Goal: Find specific page/section: Find specific page/section

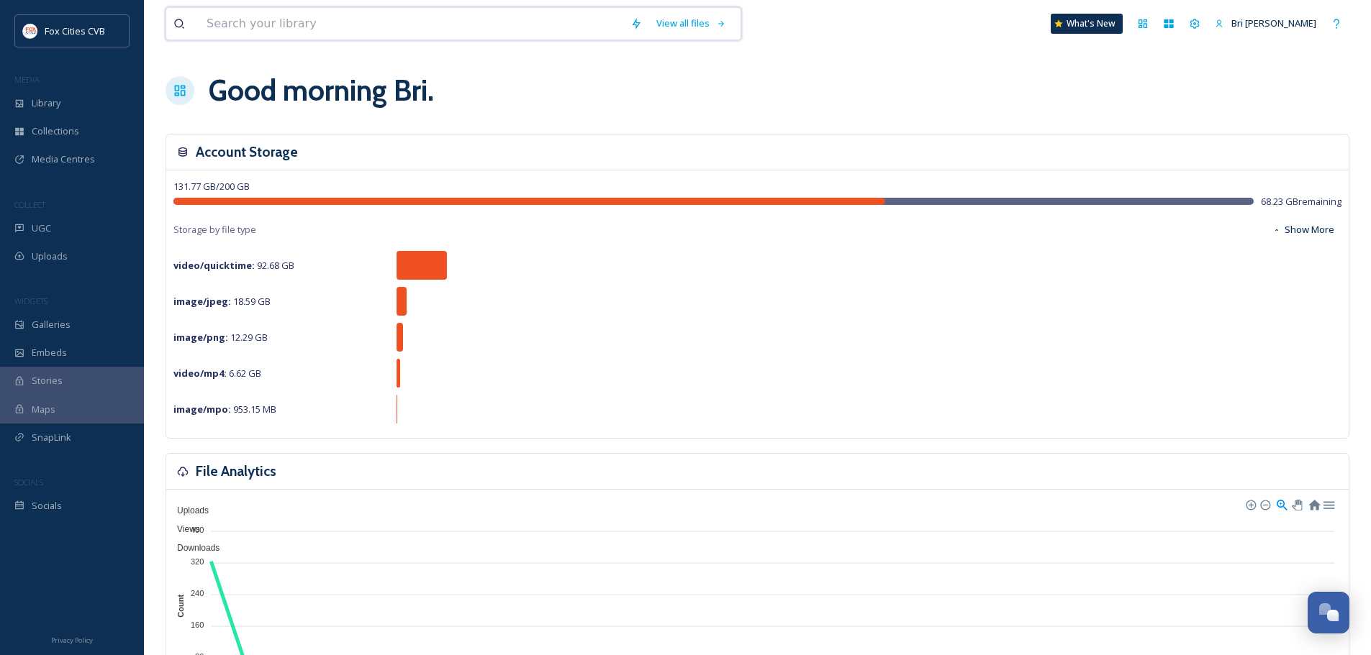
click at [263, 35] on input at bounding box center [411, 24] width 424 height 32
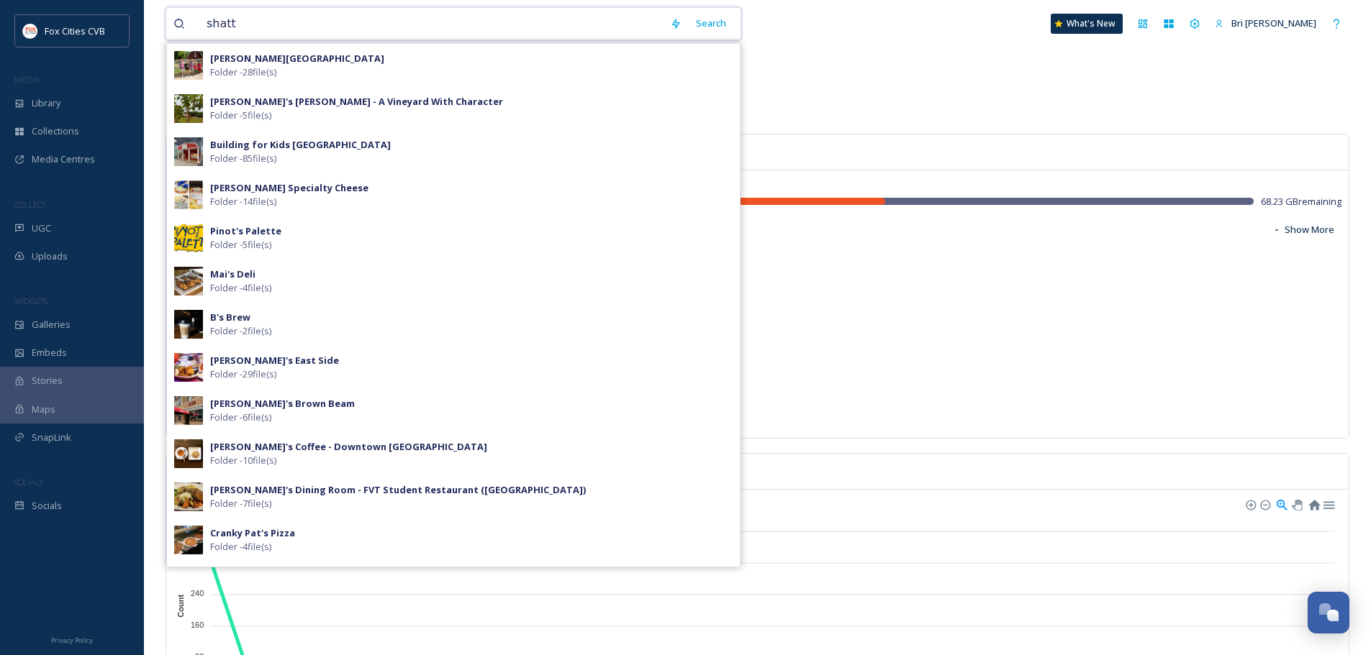
drag, startPoint x: 262, startPoint y: 23, endPoint x: 214, endPoint y: 22, distance: 47.5
click at [214, 22] on input "shatt" at bounding box center [430, 24] width 463 height 32
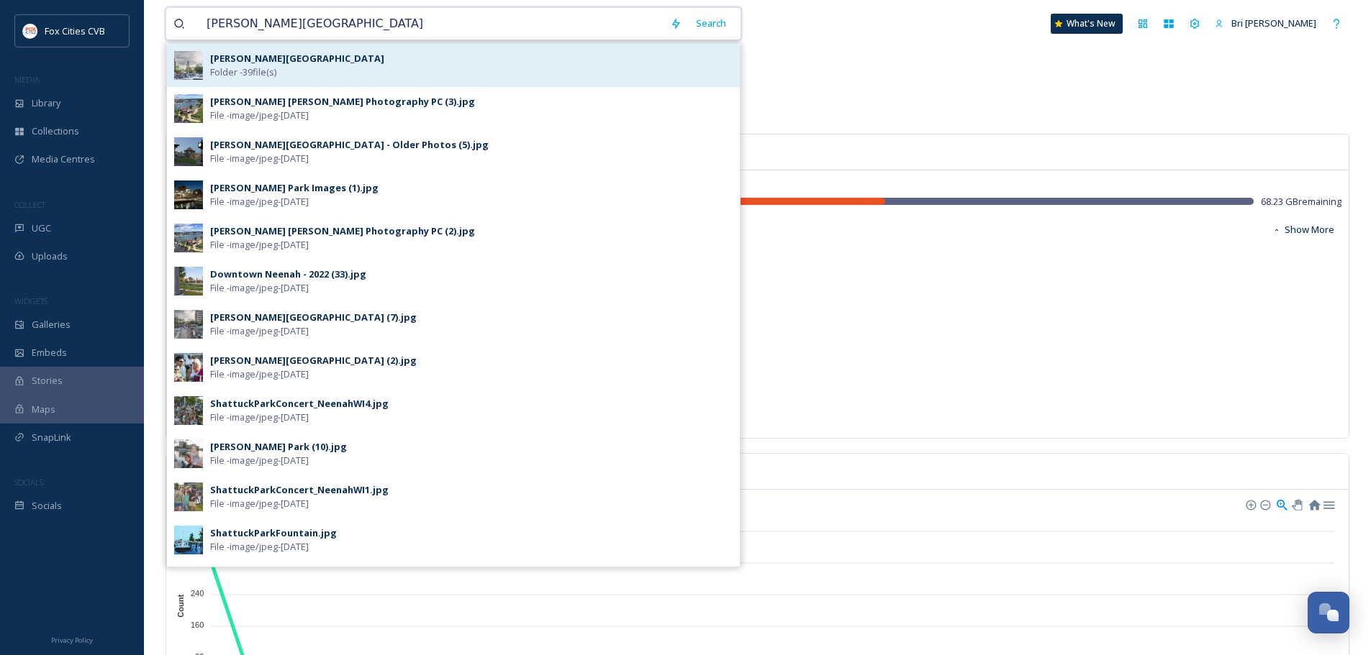
type input "[PERSON_NAME][GEOGRAPHIC_DATA]"
click at [321, 64] on div "[PERSON_NAME] Park Folder - 39 file(s)" at bounding box center [471, 65] width 522 height 27
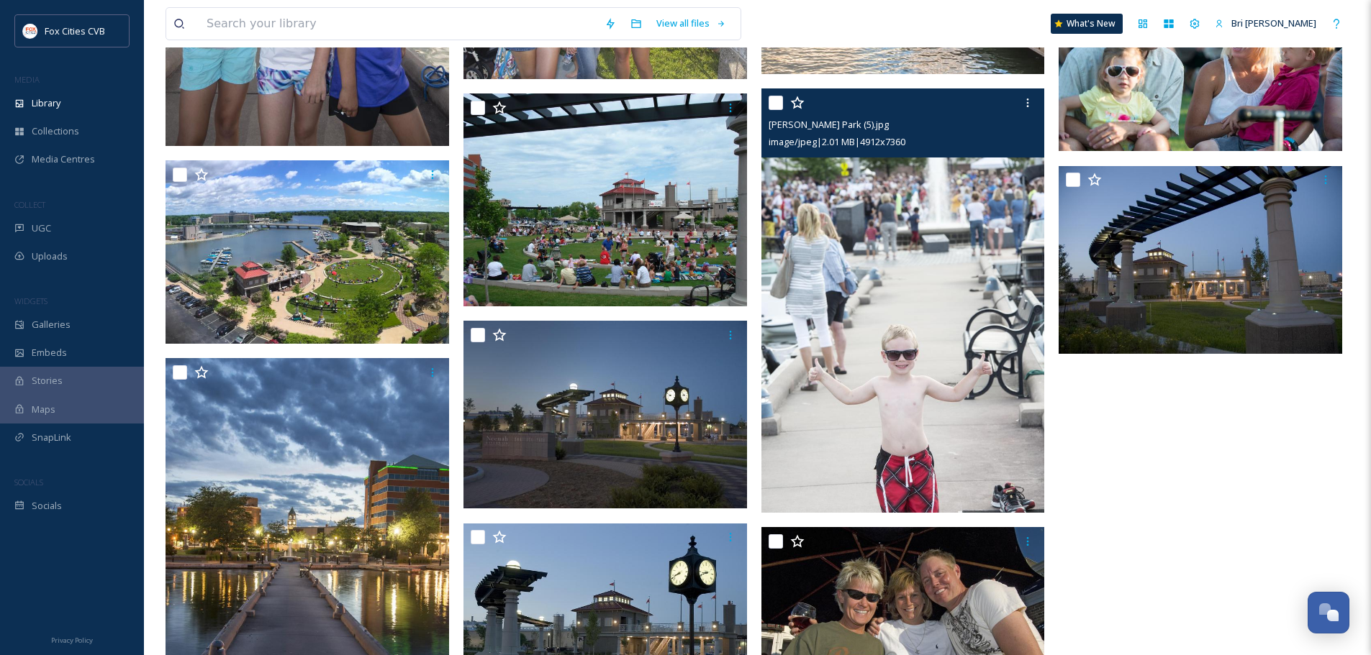
scroll to position [2302, 0]
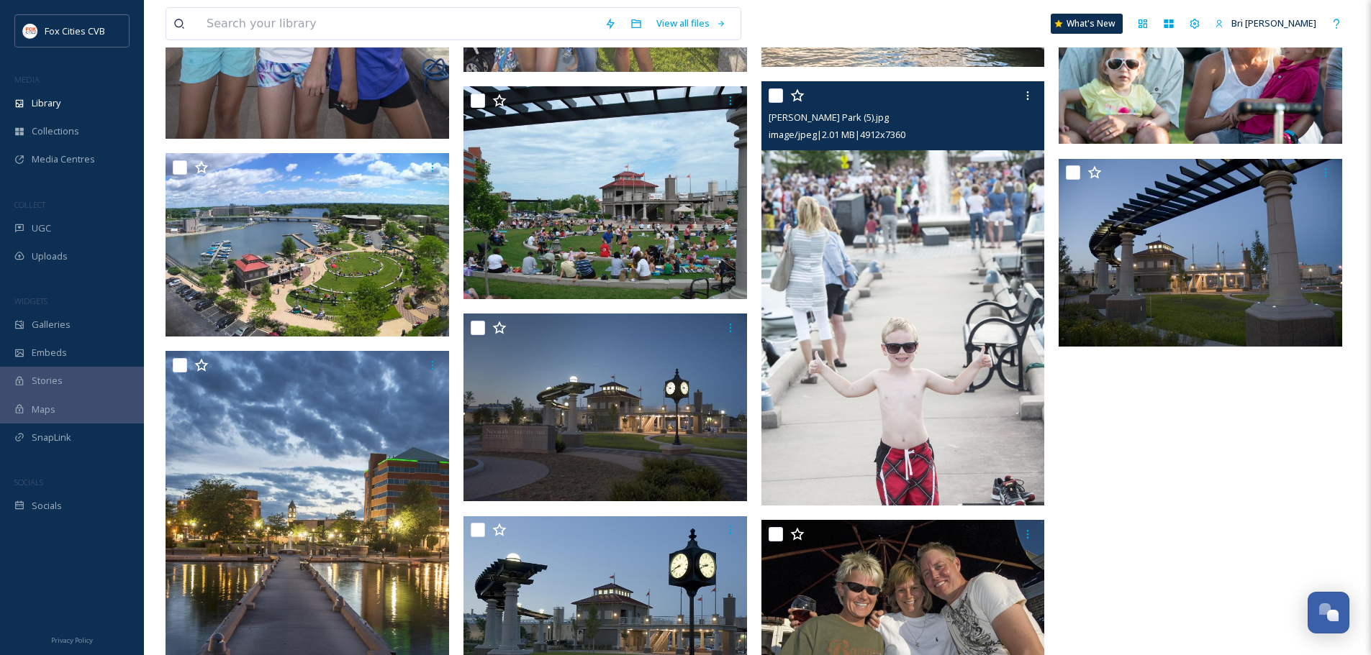
click at [845, 250] on img at bounding box center [902, 293] width 283 height 425
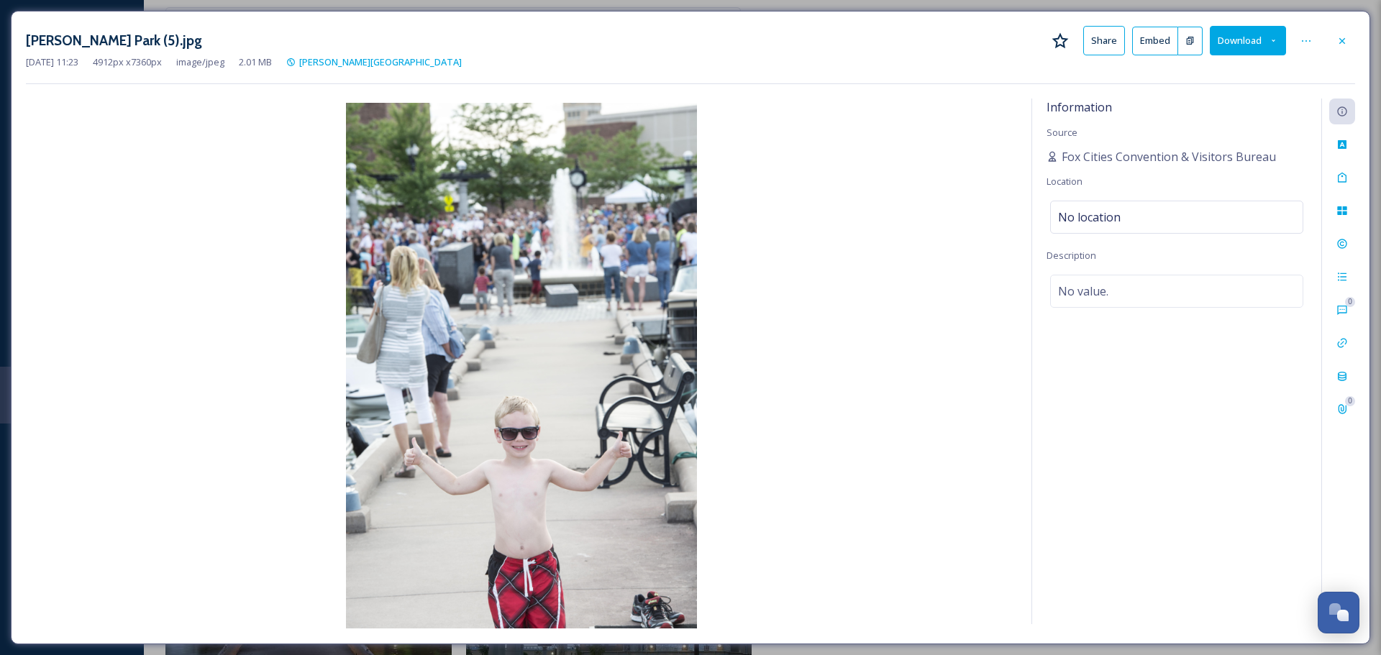
click at [1346, 43] on icon at bounding box center [1343, 41] width 12 height 12
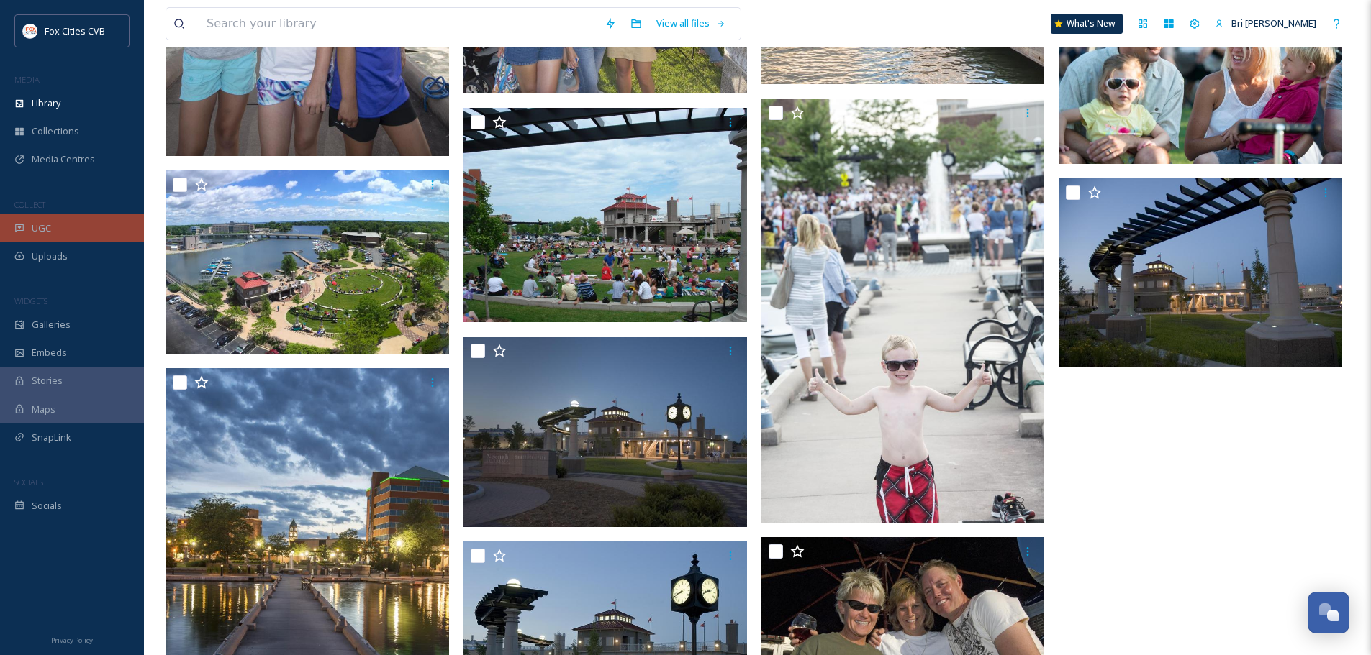
click at [54, 233] on div "UGC" at bounding box center [72, 228] width 144 height 28
